Goal: Find specific page/section: Find specific page/section

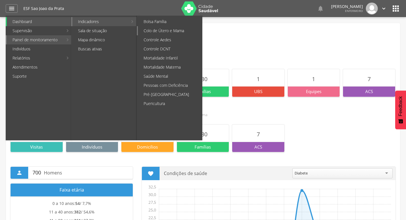
click at [183, 32] on link "Colo de Útero e Mama" at bounding box center [170, 30] width 64 height 9
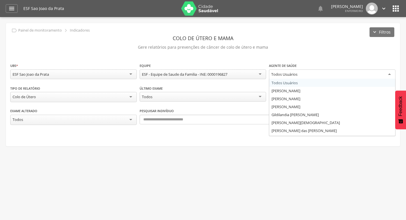
click at [290, 76] on div "Todos Usuários" at bounding box center [285, 74] width 26 height 5
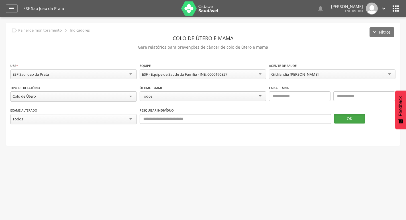
click at [349, 119] on button "OK" at bounding box center [349, 119] width 31 height 10
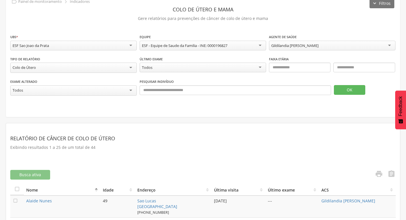
scroll to position [171, 0]
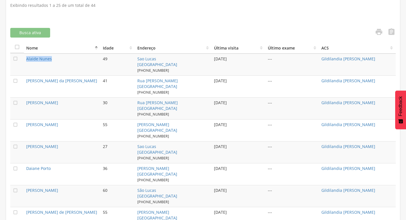
drag, startPoint x: 23, startPoint y: 56, endPoint x: 61, endPoint y: 62, distance: 38.9
click at [61, 62] on tr " Alaide Nunes 49 Sao Lucas [GEOGRAPHIC_DATA] [PHONE_NUMBER] [DATE] --- Gildila…" at bounding box center [203, 65] width 386 height 22
copy tr " Alaide Nunes"
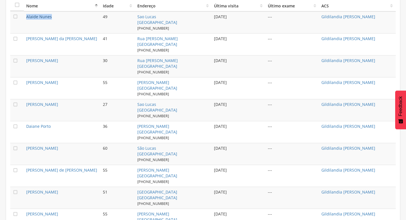
scroll to position [200, 0]
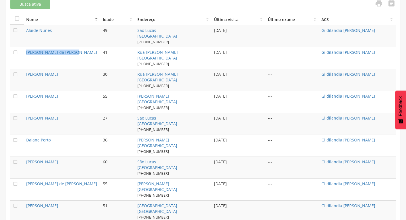
drag, startPoint x: 25, startPoint y: 49, endPoint x: 69, endPoint y: 54, distance: 43.9
click at [69, 54] on td "[PERSON_NAME] da [PERSON_NAME]" at bounding box center [62, 58] width 77 height 22
copy link "[PERSON_NAME] da [PERSON_NAME]"
